Goal: Transaction & Acquisition: Register for event/course

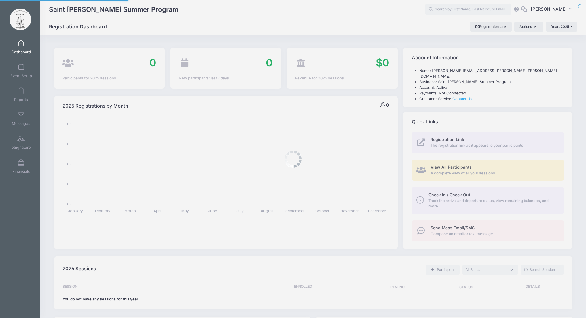
select select
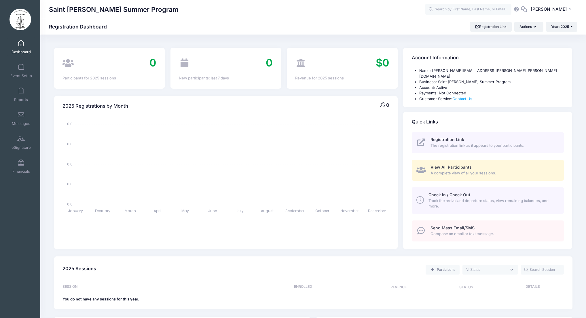
click at [21, 45] on span at bounding box center [21, 43] width 0 height 6
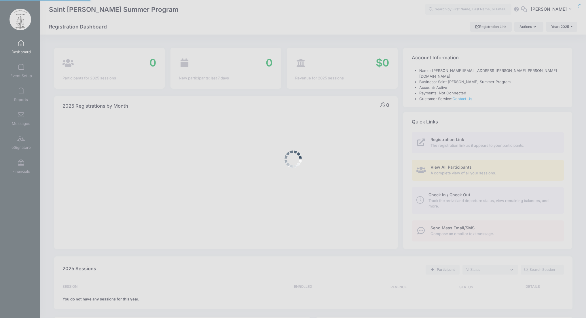
select select
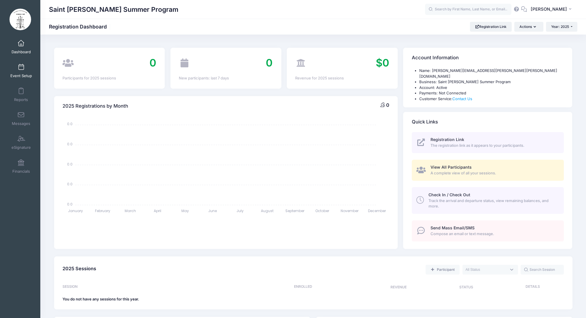
click at [22, 71] on link "Event Setup" at bounding box center [20, 71] width 27 height 20
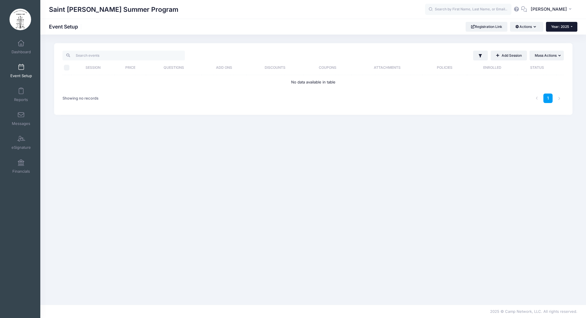
click at [568, 28] on button "Year: 2025" at bounding box center [561, 27] width 31 height 10
click at [572, 36] on link "Year: 2026" at bounding box center [564, 37] width 37 height 7
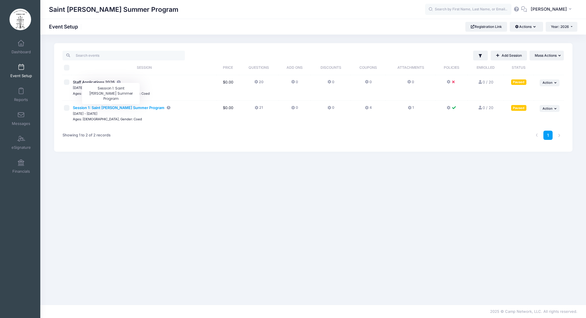
click at [107, 108] on span "Session 1: Saint [PERSON_NAME] Summer Program" at bounding box center [118, 107] width 91 height 5
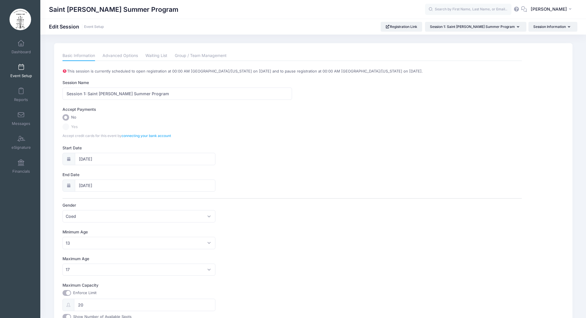
scroll to position [84, 0]
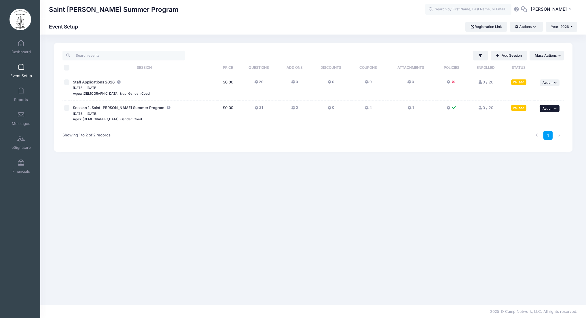
click at [555, 111] on button "... Action" at bounding box center [549, 108] width 20 height 7
click at [533, 166] on link "Preview" at bounding box center [530, 165] width 52 height 11
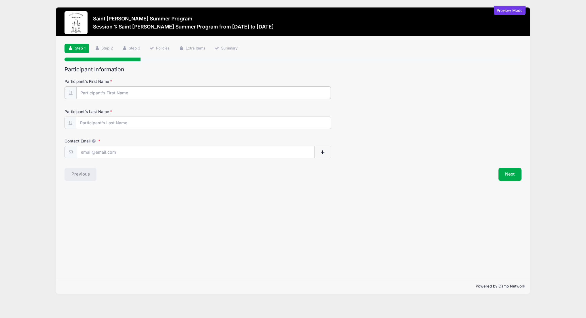
click at [159, 91] on input "Participant's First Name" at bounding box center [203, 93] width 254 height 12
type input "[PERSON_NAME] ([PERSON_NAME])"
type input "Hall"
type input "[EMAIL_ADDRESS][DOMAIN_NAME]"
click at [508, 176] on button "Next" at bounding box center [509, 173] width 23 height 13
